Goal: Information Seeking & Learning: Learn about a topic

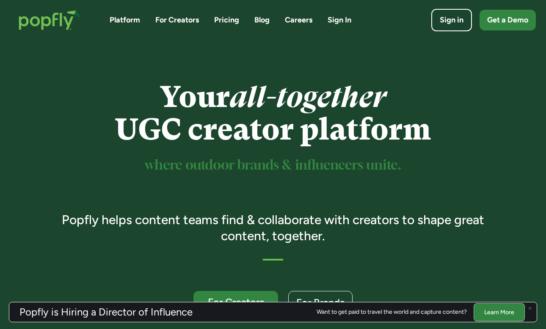
drag, startPoint x: 291, startPoint y: 20, endPoint x: 274, endPoint y: 144, distance: 125.1
click at [291, 20] on link "Careers" at bounding box center [299, 20] width 28 height 11
click at [293, 22] on link "Careers" at bounding box center [299, 20] width 28 height 11
click at [294, 22] on link "Careers" at bounding box center [299, 20] width 28 height 11
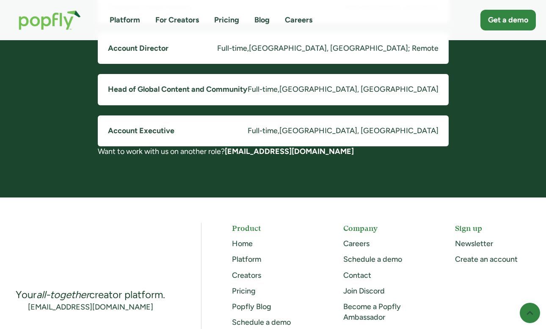
scroll to position [840, 0]
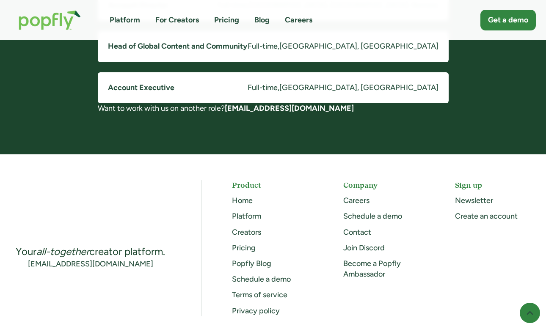
click at [306, 17] on link "Careers" at bounding box center [299, 20] width 28 height 11
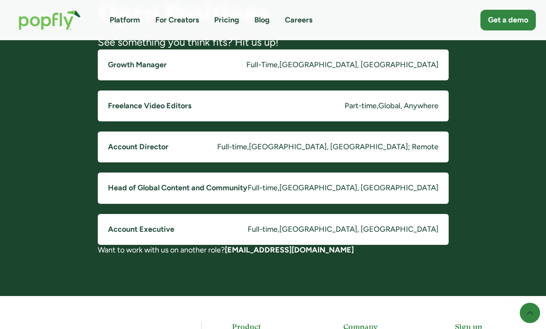
scroll to position [685, 0]
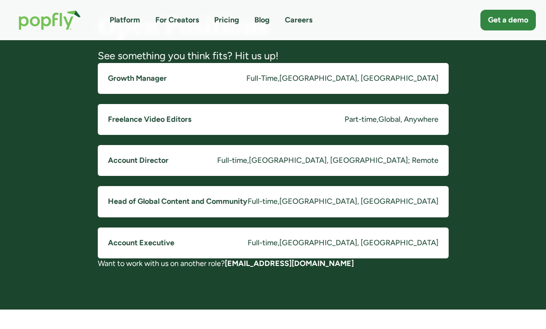
click at [216, 118] on link "Freelance Video Editors Part-time , Global, Anywhere" at bounding box center [273, 119] width 351 height 31
click at [210, 210] on link "Head of Global Content and Community Full-time , Costa Mesa, CA" at bounding box center [273, 201] width 351 height 31
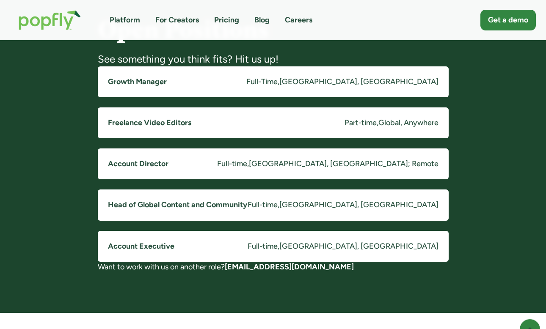
scroll to position [680, 0]
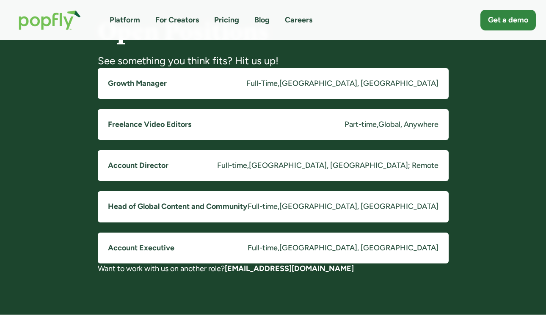
click at [289, 163] on link "Account Director Full-time , Costa Mesa, CA; Remote" at bounding box center [273, 165] width 351 height 31
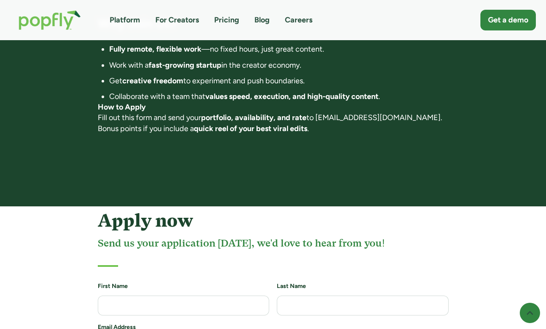
scroll to position [722, 0]
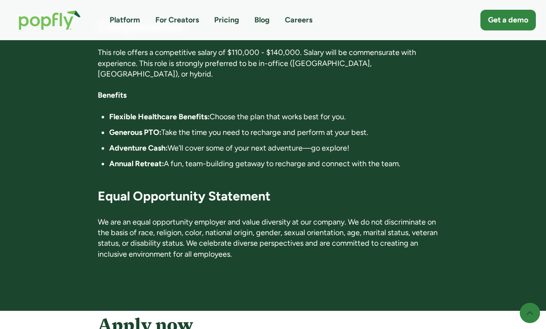
scroll to position [1459, 0]
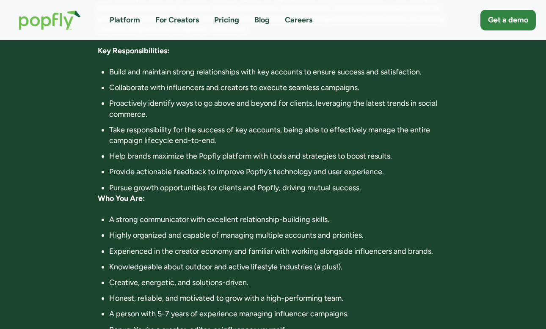
scroll to position [309, 0]
